Goal: Navigation & Orientation: Find specific page/section

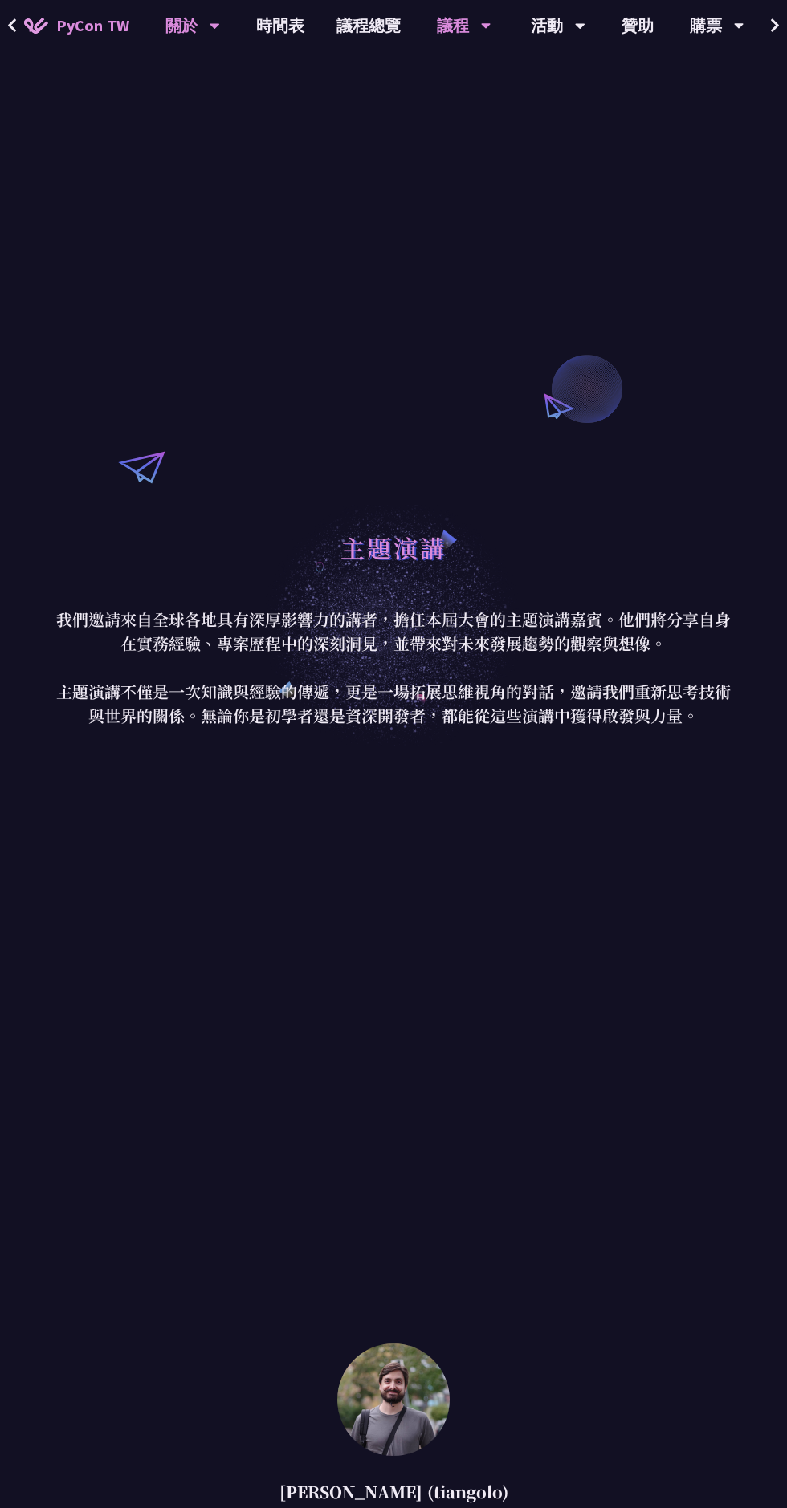
click at [169, 34] on div "關於" at bounding box center [192, 25] width 55 height 51
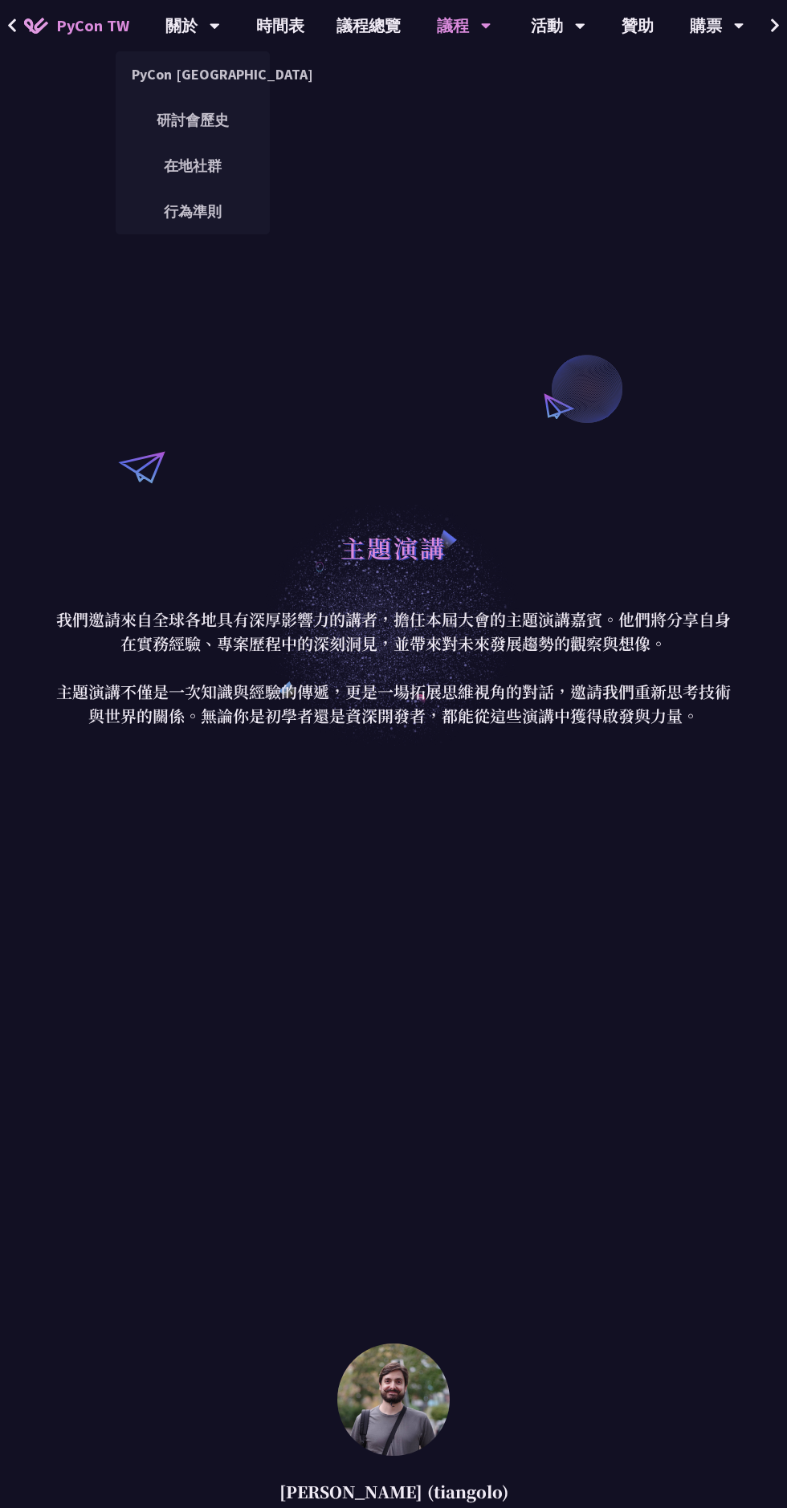
click at [79, 26] on span "PyCon TW" at bounding box center [92, 26] width 73 height 24
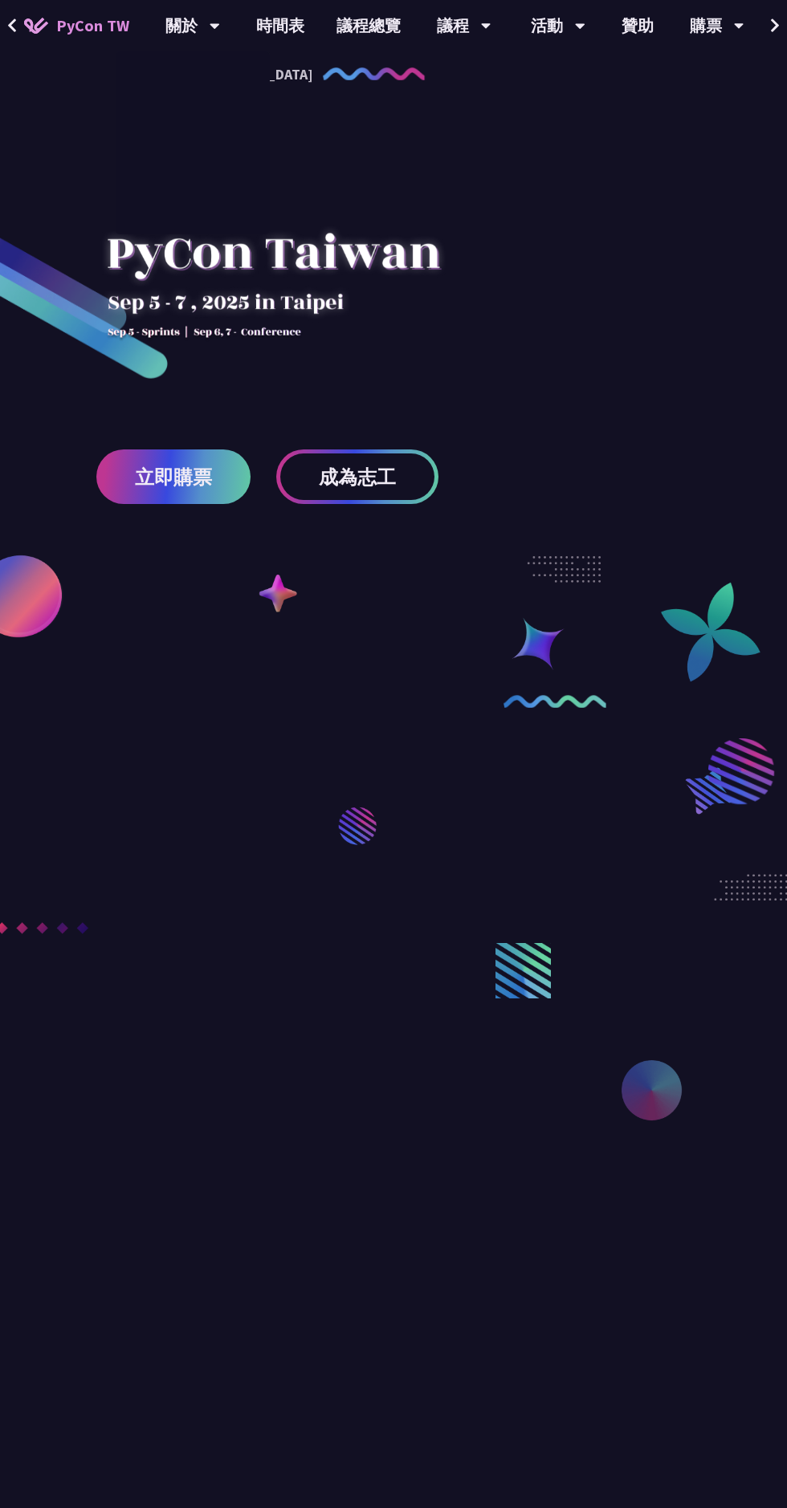
click at [102, 26] on span "PyCon TW" at bounding box center [92, 26] width 73 height 24
